Goal: Task Accomplishment & Management: Use online tool/utility

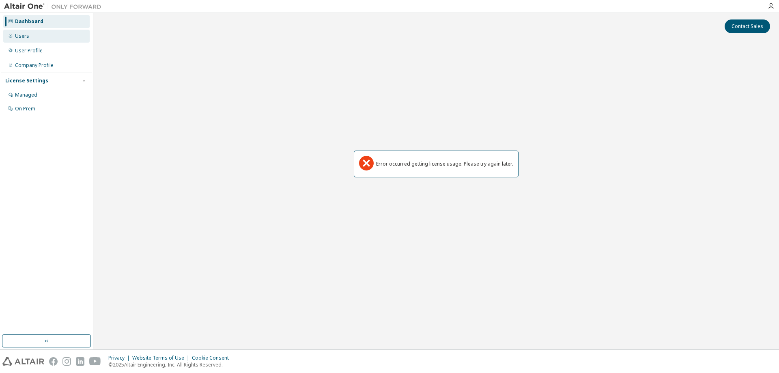
click at [24, 37] on div "Users" at bounding box center [22, 36] width 14 height 6
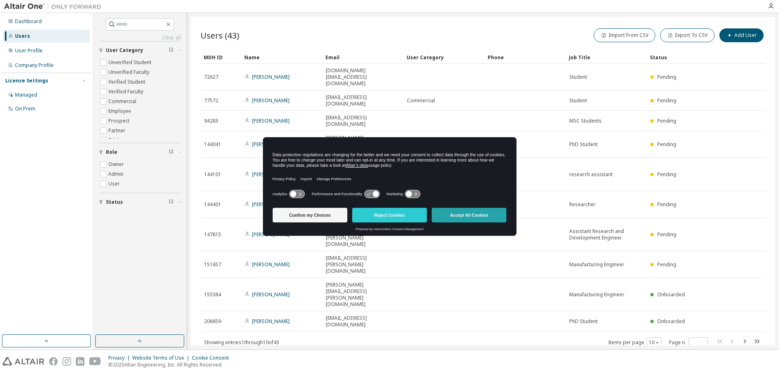
click at [459, 215] on button "Accept All Cookies" at bounding box center [469, 215] width 75 height 15
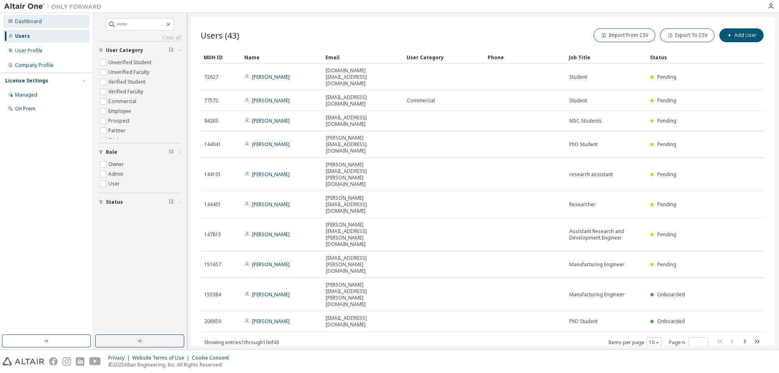
click at [37, 17] on div "Dashboard" at bounding box center [46, 21] width 86 height 13
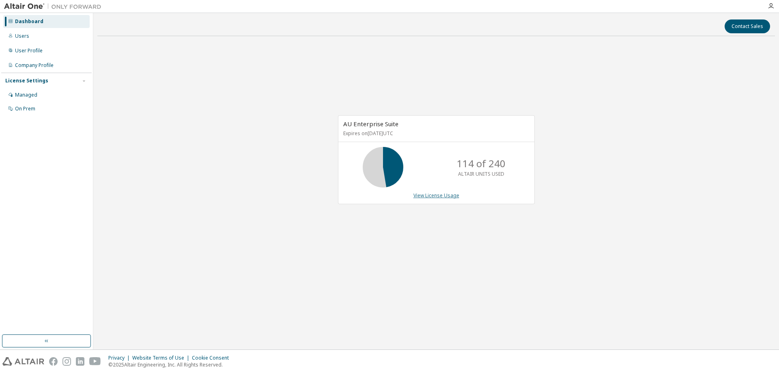
click at [429, 193] on link "View License Usage" at bounding box center [437, 195] width 46 height 7
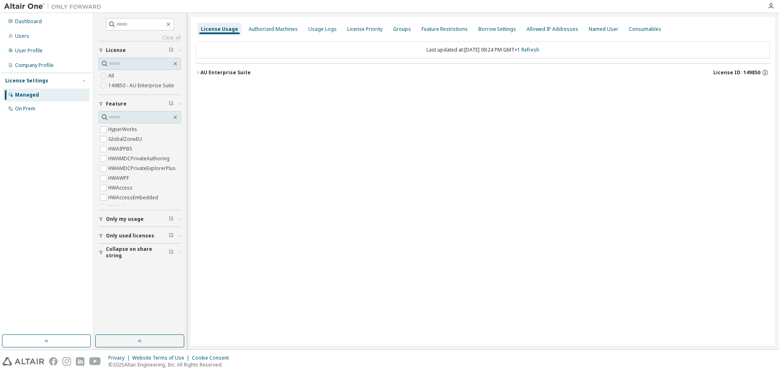
click at [417, 65] on button "AU Enterprise Suite License ID: 149850" at bounding box center [483, 73] width 575 height 18
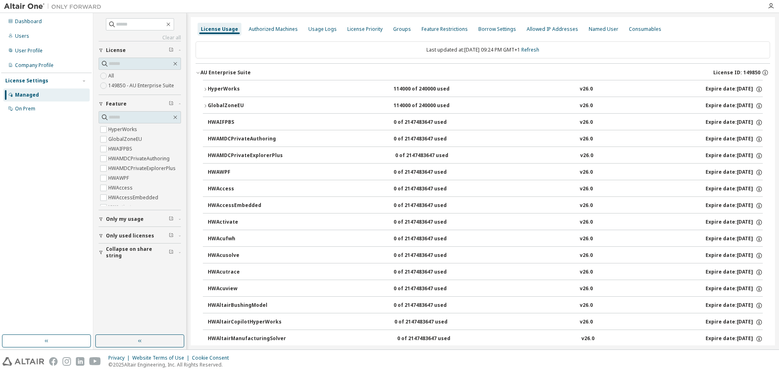
click at [469, 93] on button "HyperWorks 114000 of 240000 used v26.0 Expire date: 2026-01-31" at bounding box center [483, 89] width 560 height 18
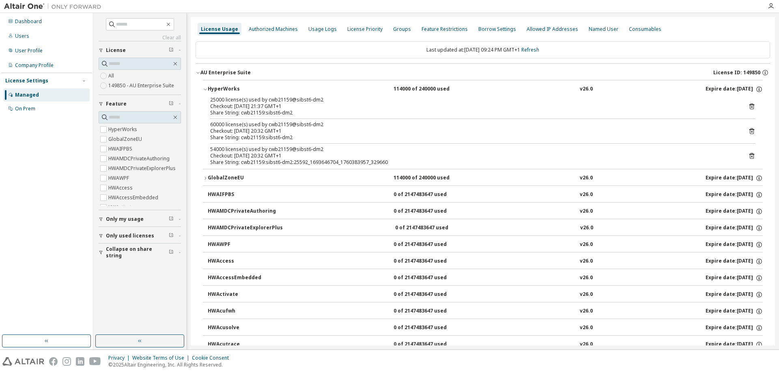
click at [751, 156] on icon at bounding box center [752, 156] width 2 height 2
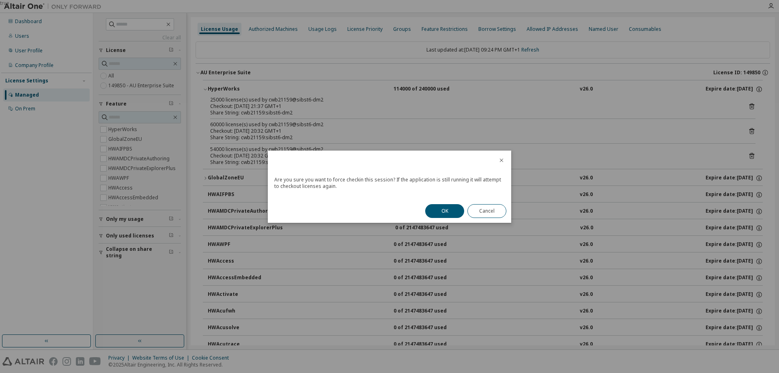
click at [451, 202] on div "OK Cancel" at bounding box center [466, 211] width 91 height 24
click at [449, 209] on button "OK" at bounding box center [444, 211] width 39 height 14
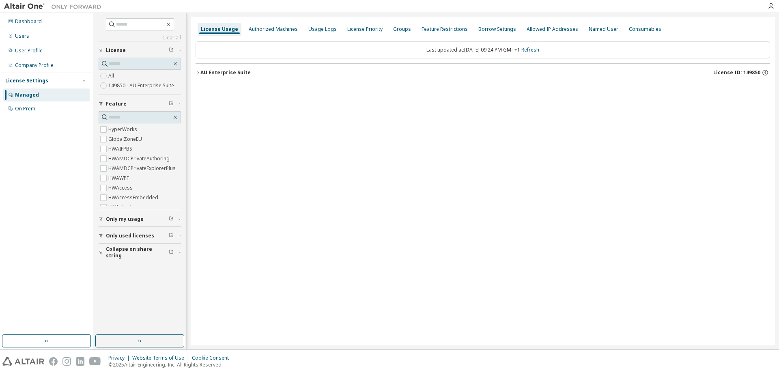
click at [336, 70] on div "AU Enterprise Suite License ID: 149850" at bounding box center [486, 72] width 570 height 7
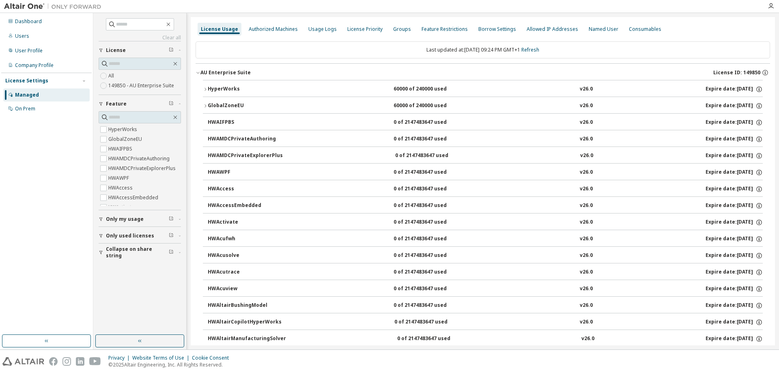
click at [582, 87] on div "v26.0" at bounding box center [586, 89] width 13 height 7
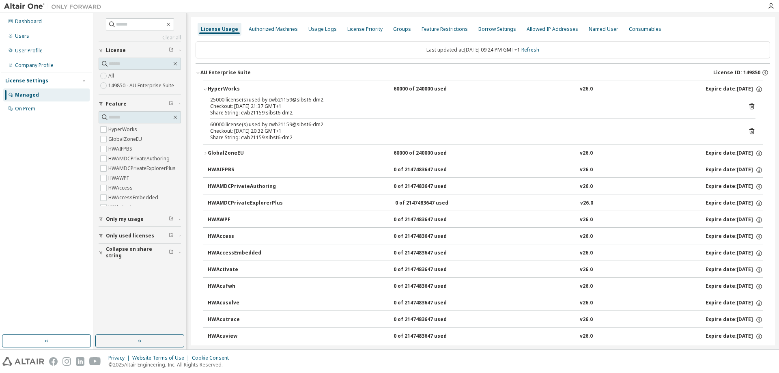
click at [749, 130] on icon at bounding box center [752, 130] width 7 height 7
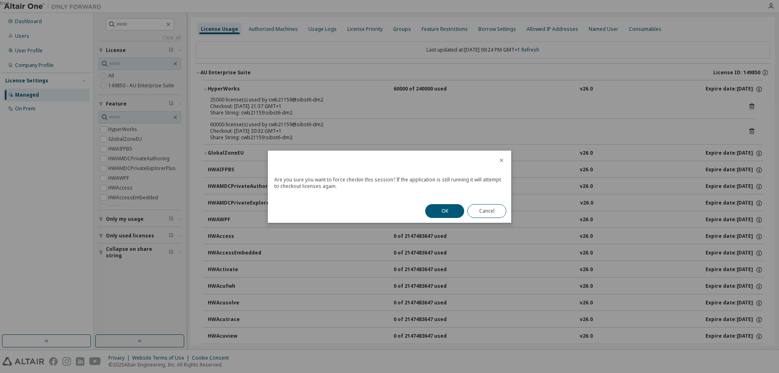
click at [747, 130] on div "true" at bounding box center [389, 186] width 779 height 373
click at [452, 209] on button "OK" at bounding box center [444, 211] width 39 height 14
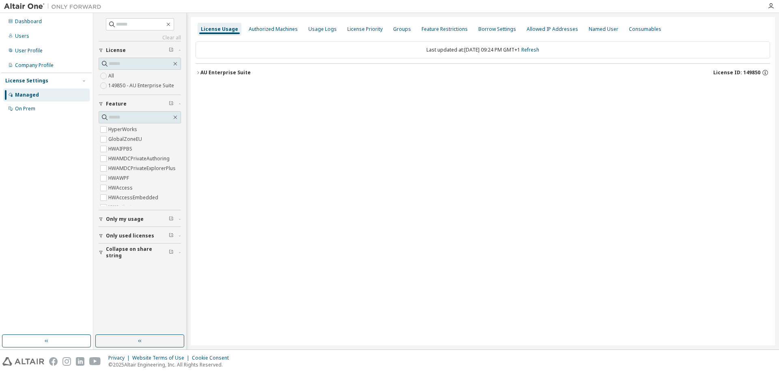
click at [476, 70] on div "AU Enterprise Suite License ID: 149850" at bounding box center [486, 72] width 570 height 7
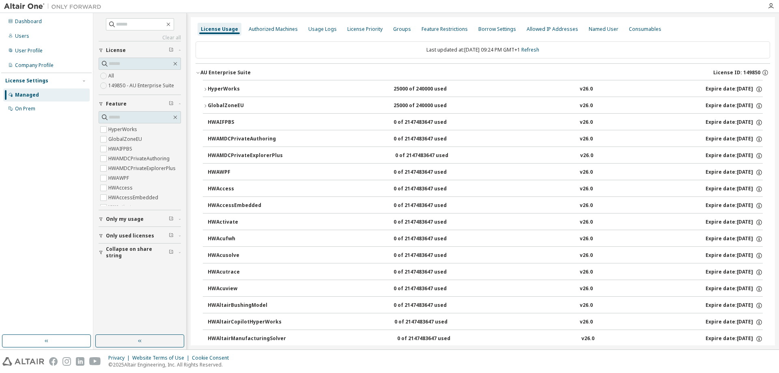
click at [685, 89] on div "HyperWorks 25000 of 240000 used v26.0 Expire date: 2026-01-31" at bounding box center [485, 89] width 555 height 7
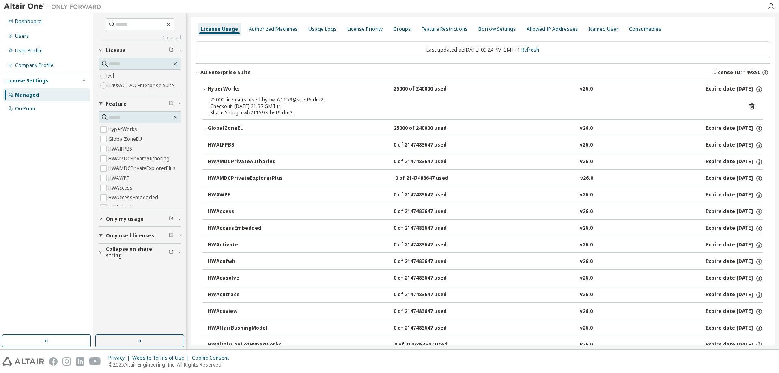
click at [750, 109] on icon at bounding box center [752, 106] width 7 height 7
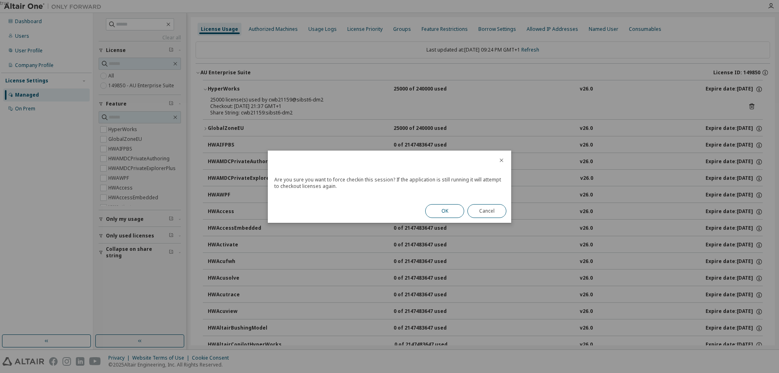
click at [448, 212] on button "OK" at bounding box center [444, 211] width 39 height 14
